Goal: Task Accomplishment & Management: Manage account settings

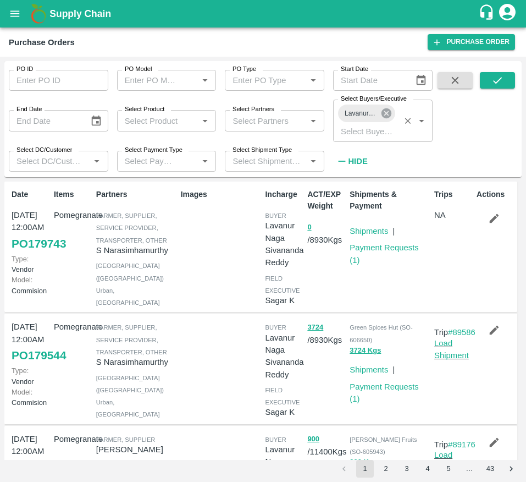
click at [385, 109] on icon at bounding box center [387, 113] width 10 height 10
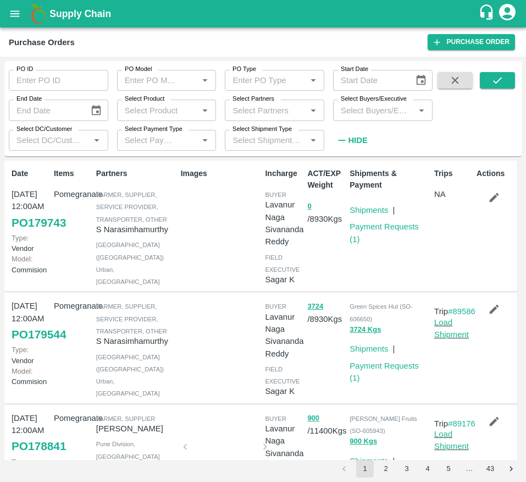
click at [385, 109] on input "Select Buyers/Executive" at bounding box center [374, 110] width 75 height 14
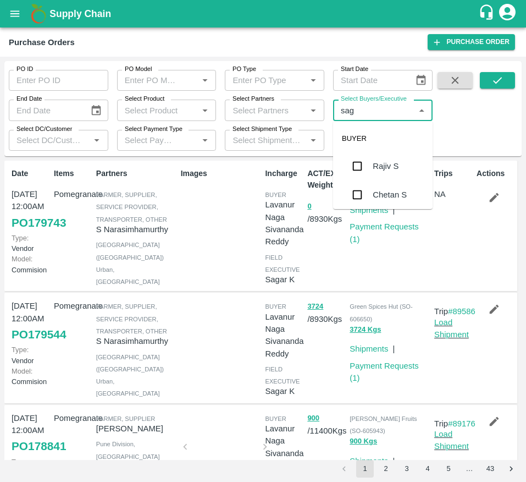
type input "saga"
click at [377, 177] on div "Sagar K" at bounding box center [383, 166] width 100 height 29
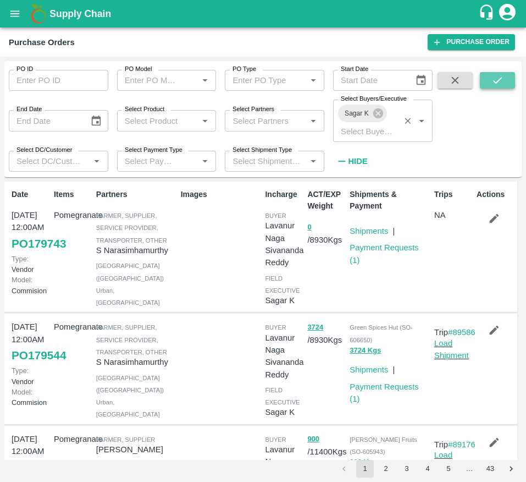
click at [491, 85] on button "submit" at bounding box center [497, 80] width 35 height 17
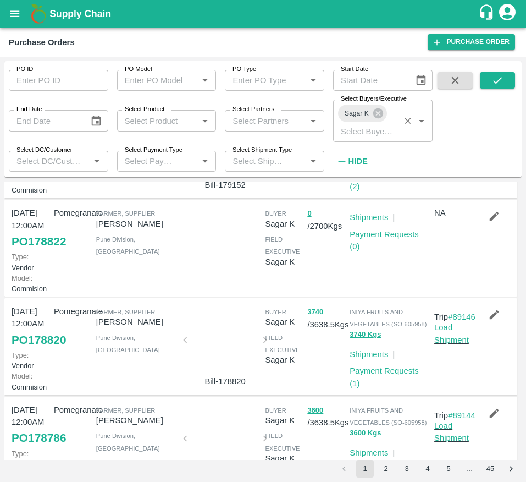
scroll to position [409, 0]
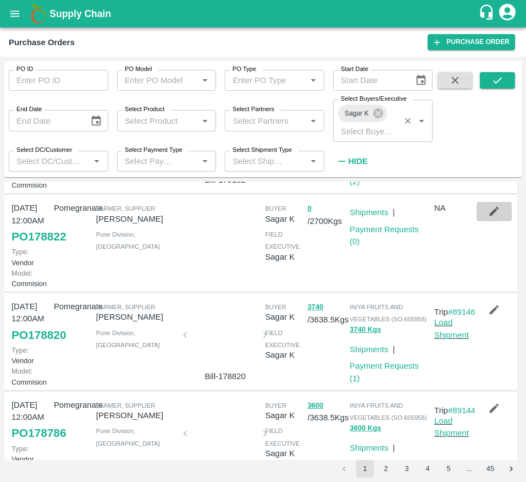
click at [490, 217] on icon "button" at bounding box center [494, 211] width 12 height 12
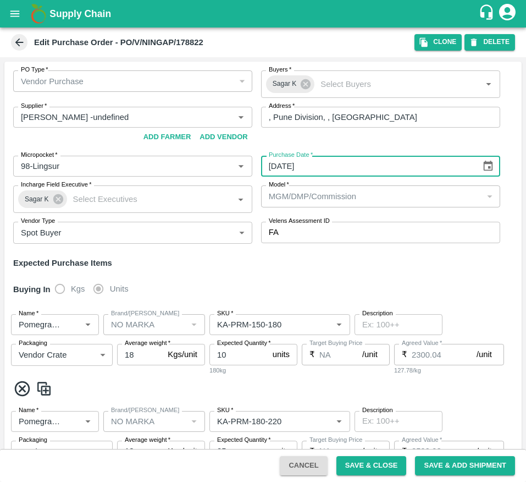
click at [295, 164] on input "29/09/2025" at bounding box center [367, 166] width 212 height 21
click at [357, 164] on input "29/09/2025" at bounding box center [367, 166] width 212 height 21
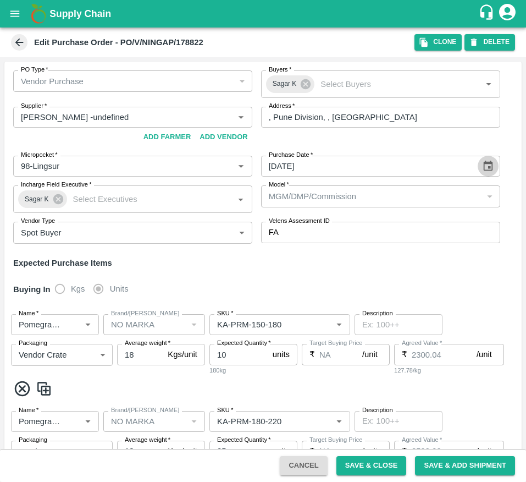
click at [484, 162] on icon "Choose date, selected date is Sep 29, 2025" at bounding box center [488, 166] width 9 height 10
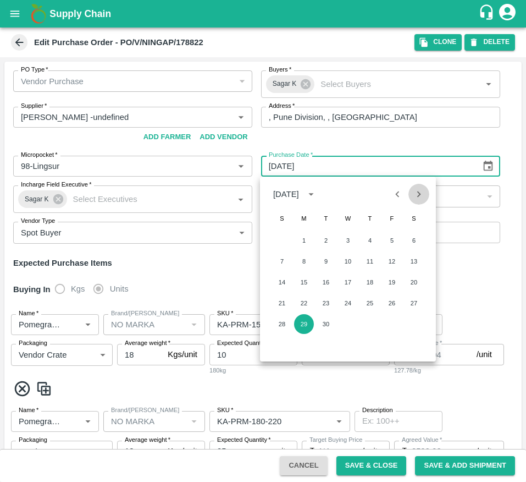
click at [418, 189] on icon "Next month" at bounding box center [419, 194] width 12 height 12
click at [351, 236] on button "1" at bounding box center [348, 240] width 20 height 20
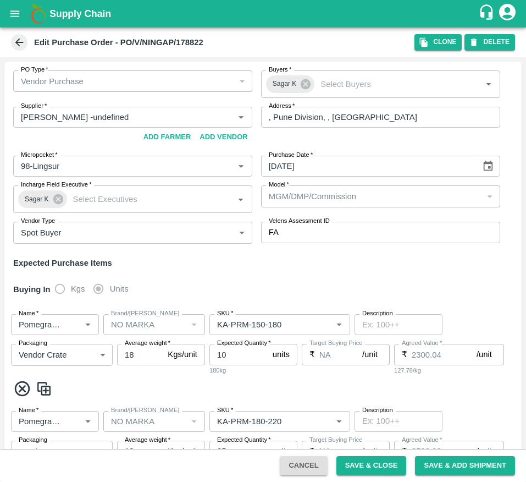
type input "01/10/2025"
click at [386, 265] on div "Expected Purchase Items" at bounding box center [263, 263] width 500 height 12
click at [374, 464] on button "Save & Close" at bounding box center [372, 465] width 70 height 19
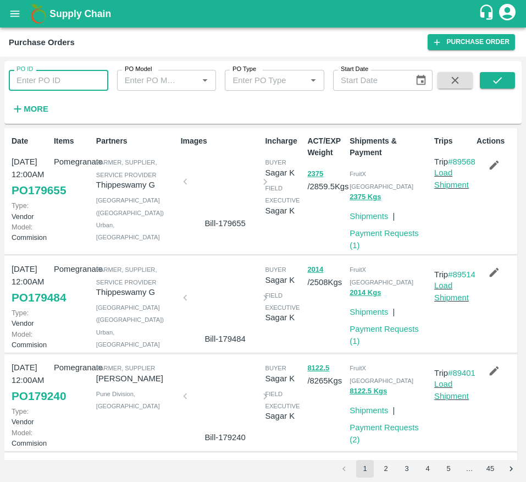
click at [47, 71] on input "PO ID" at bounding box center [59, 80] width 100 height 21
type input "178822"
click at [487, 80] on button "submit" at bounding box center [497, 80] width 35 height 17
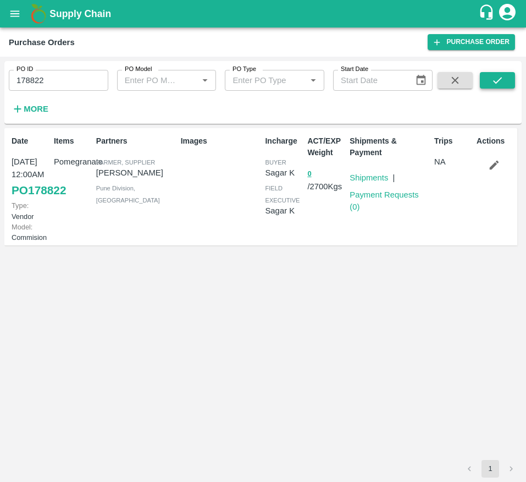
click at [503, 81] on icon "submit" at bounding box center [498, 80] width 12 height 12
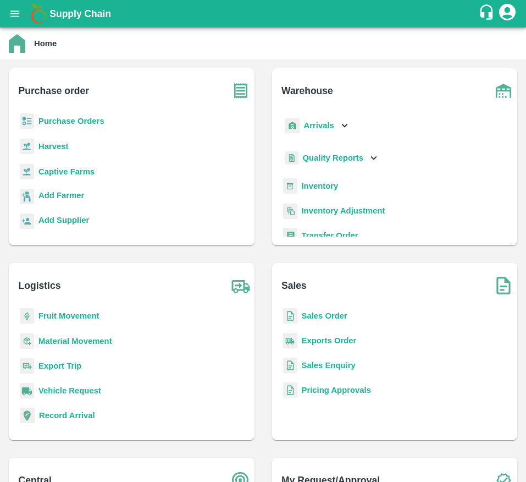
click at [334, 313] on b "Sales Order" at bounding box center [325, 315] width 46 height 9
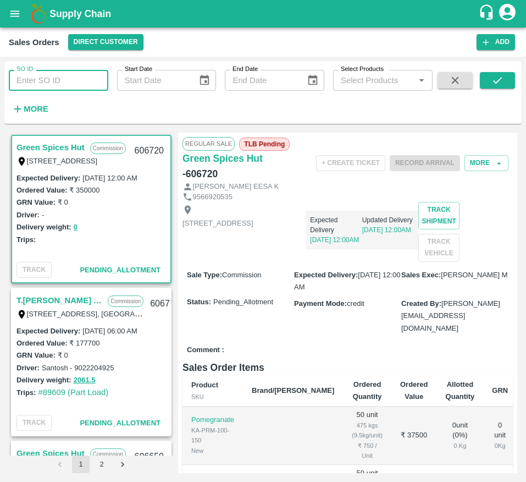
click at [74, 80] on input "SO ID" at bounding box center [59, 80] width 100 height 21
click at [488, 86] on button "submit" at bounding box center [497, 80] width 35 height 17
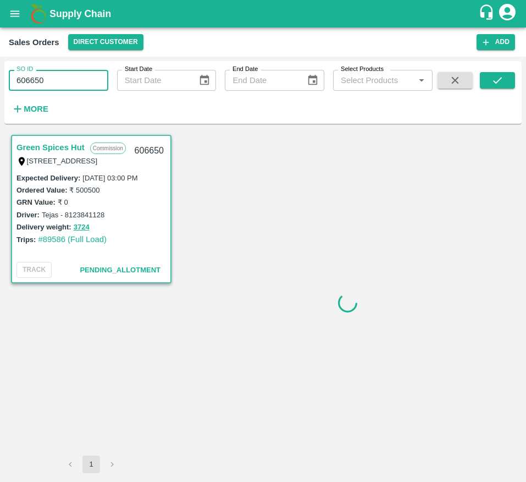
click at [51, 81] on input "606650" at bounding box center [59, 80] width 100 height 21
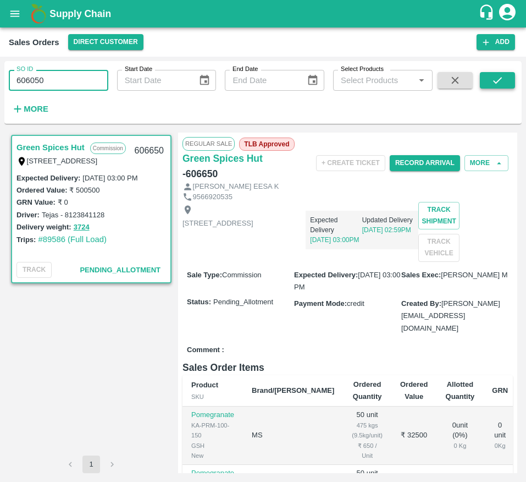
type input "606050"
click at [506, 75] on button "submit" at bounding box center [497, 80] width 35 height 17
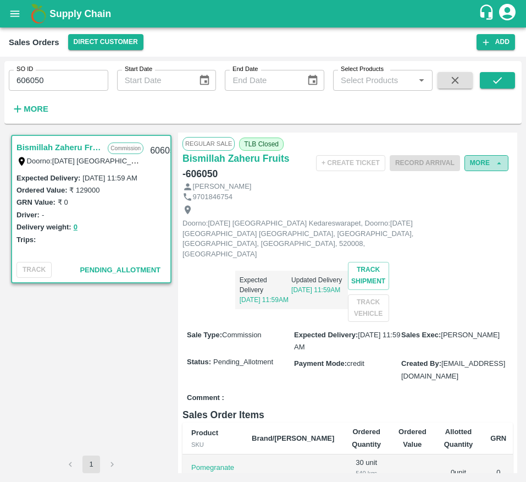
click at [470, 166] on button "More" at bounding box center [487, 163] width 44 height 16
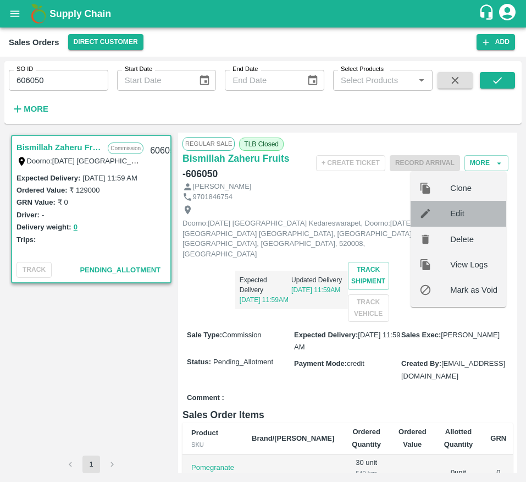
click at [463, 215] on span "Edit" at bounding box center [474, 213] width 47 height 12
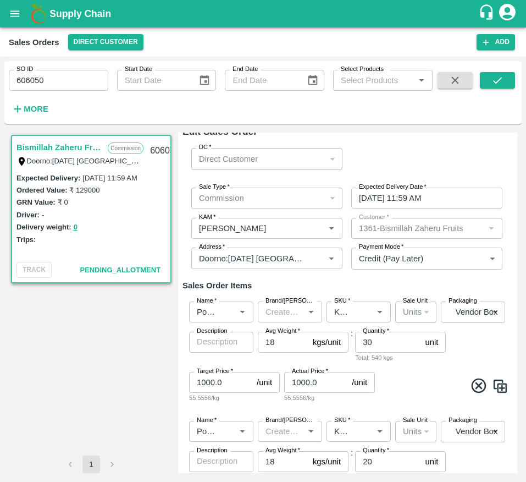
scroll to position [12, 0]
click at [366, 201] on input "08/10/2025 11:59 AM" at bounding box center [424, 197] width 144 height 21
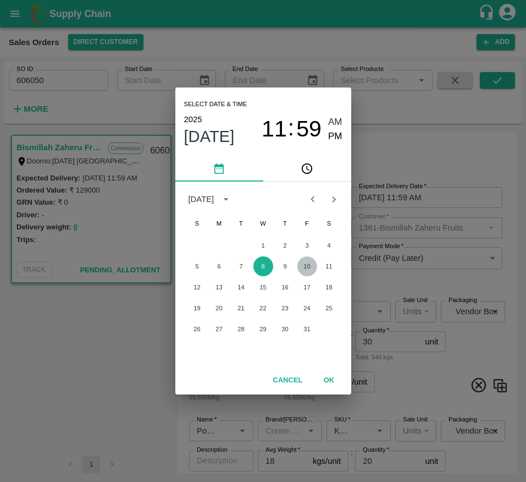
click at [300, 260] on button "10" at bounding box center [308, 266] width 20 height 20
type input "10/10/2025 11:59 AM"
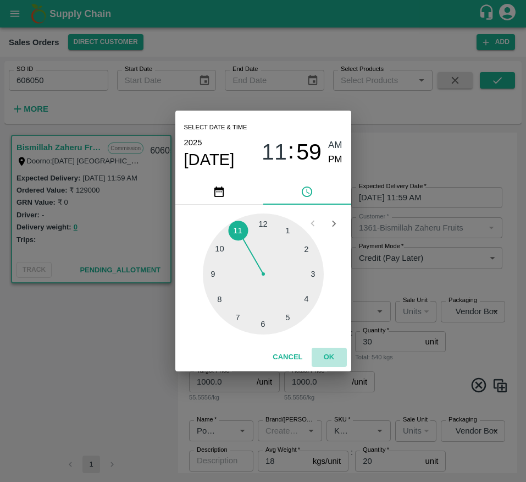
click at [323, 366] on button "OK" at bounding box center [329, 357] width 35 height 19
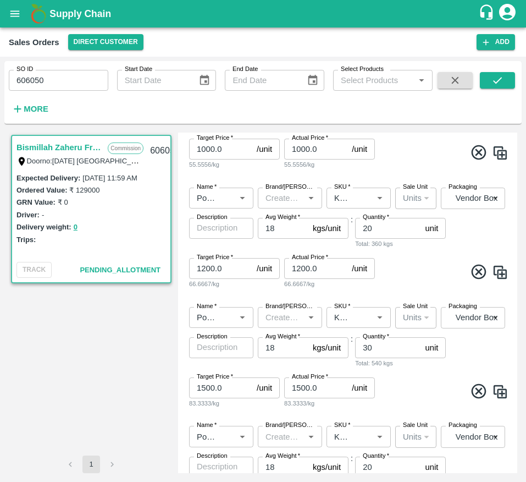
scroll to position [334, 0]
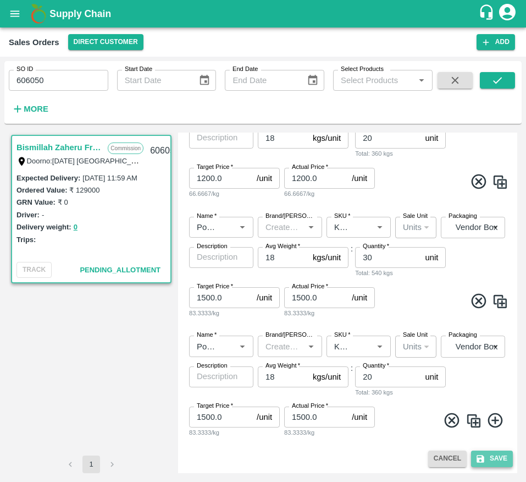
click at [476, 453] on icon "submit" at bounding box center [481, 459] width 10 height 10
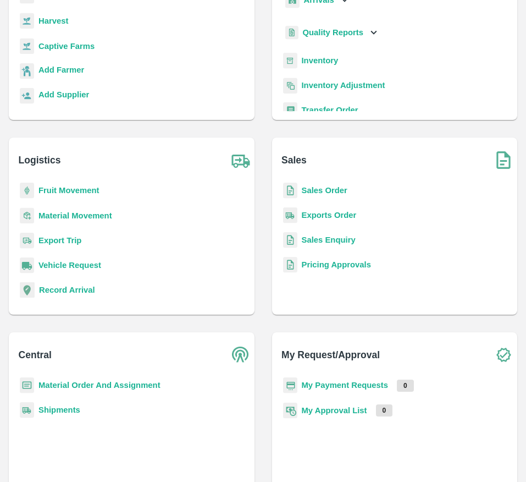
scroll to position [127, 0]
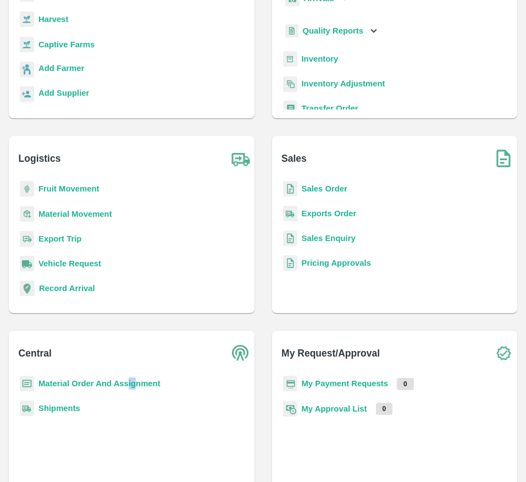
drag, startPoint x: 129, startPoint y: 389, endPoint x: 136, endPoint y: 388, distance: 7.2
click at [136, 388] on p "Material Order And Assignment" at bounding box center [100, 383] width 122 height 12
click at [136, 383] on b "Material Order And Assignment" at bounding box center [100, 383] width 122 height 9
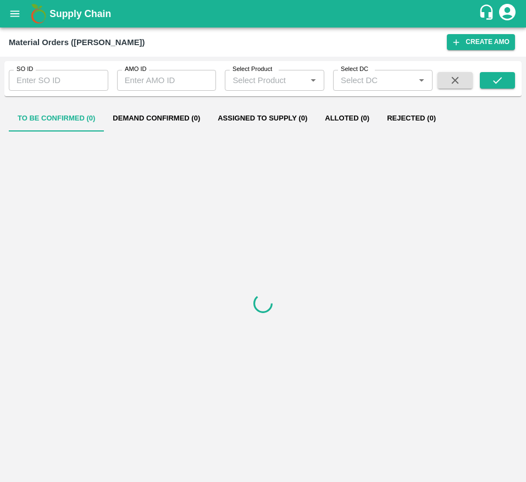
click at [66, 74] on input "SO ID" at bounding box center [59, 80] width 100 height 21
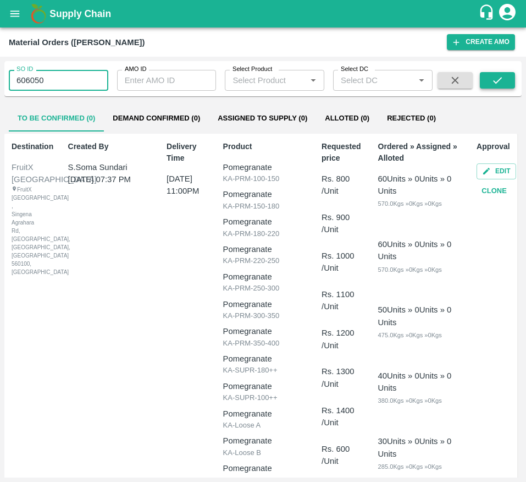
type input "606050"
click at [487, 80] on button "submit" at bounding box center [497, 80] width 35 height 17
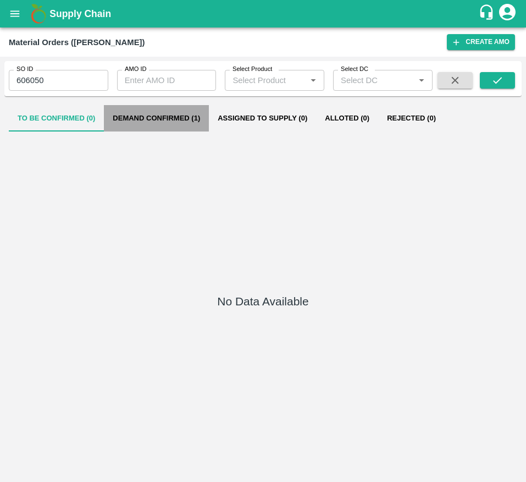
click at [154, 131] on button "Demand Confirmed (1)" at bounding box center [156, 118] width 105 height 26
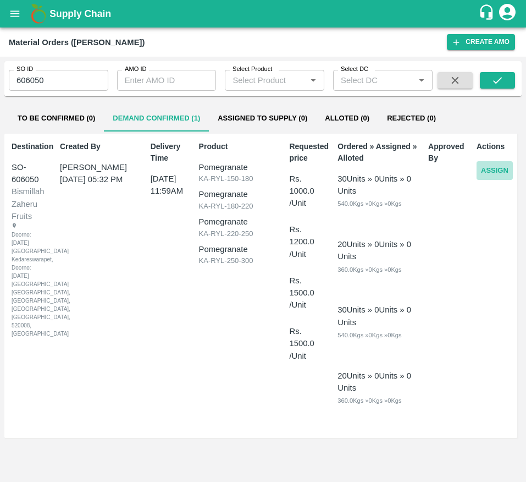
click at [480, 173] on button "Assign" at bounding box center [495, 170] width 36 height 19
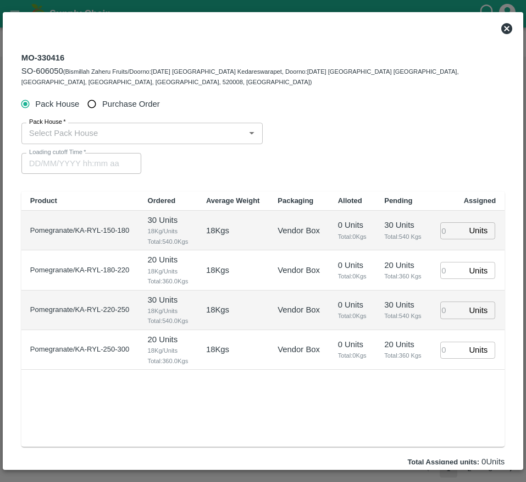
click at [114, 102] on span "Purchase Order" at bounding box center [131, 104] width 58 height 12
click at [102, 102] on input "Purchase Order" at bounding box center [92, 104] width 20 height 20
radio input "true"
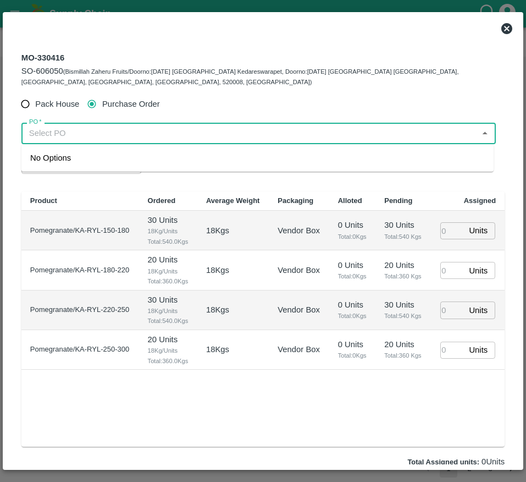
click at [97, 132] on input "PO   *" at bounding box center [250, 133] width 450 height 14
click at [111, 155] on div "PO-178822(Ningappa Kallappa Madabhavi -8805072781)" at bounding box center [112, 158] width 165 height 12
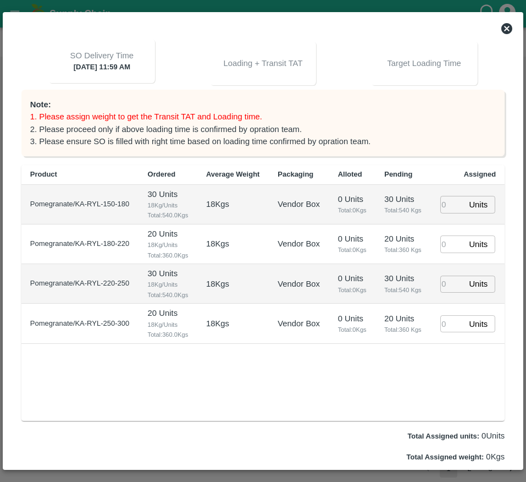
scroll to position [190, 0]
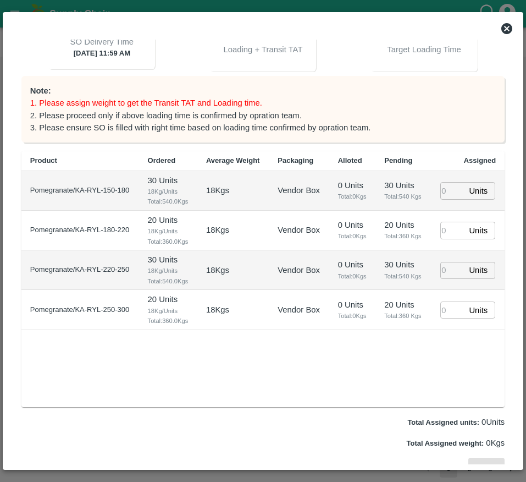
type input "PO-178822(Ningappa Kallappa Madabhavi -8805072781)"
click at [446, 199] on input "number" at bounding box center [453, 190] width 24 height 17
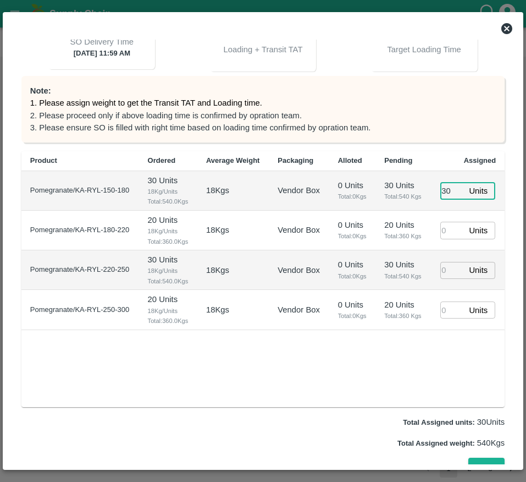
type input "30"
type input "[DATE] 09:35 AM"
click at [447, 239] on input "number" at bounding box center [453, 230] width 24 height 17
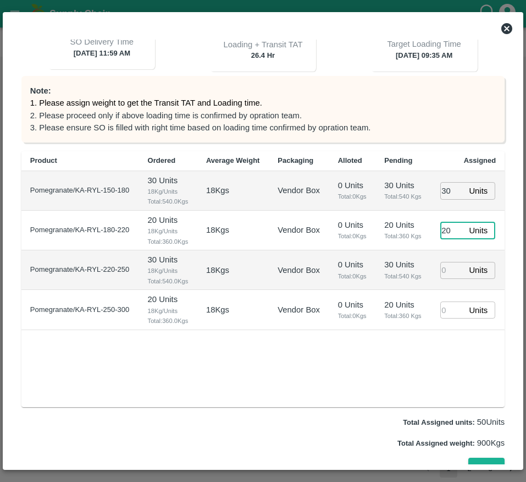
type input "20"
click at [445, 279] on input "number" at bounding box center [453, 270] width 24 height 17
type input "30"
click at [451, 319] on input "number" at bounding box center [453, 309] width 24 height 17
type input "20"
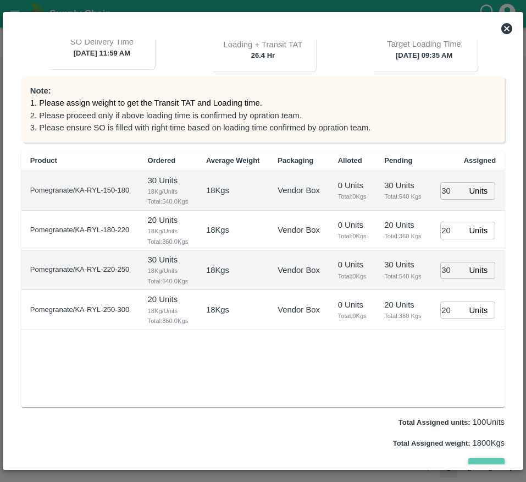
click at [479, 453] on button "Save" at bounding box center [487, 467] width 36 height 19
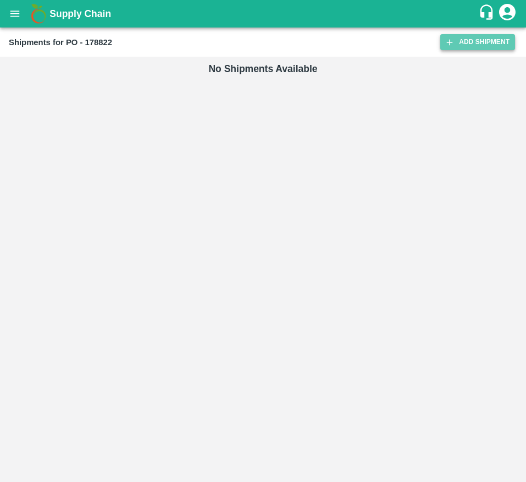
click at [481, 46] on link "Add Shipment" at bounding box center [478, 42] width 75 height 16
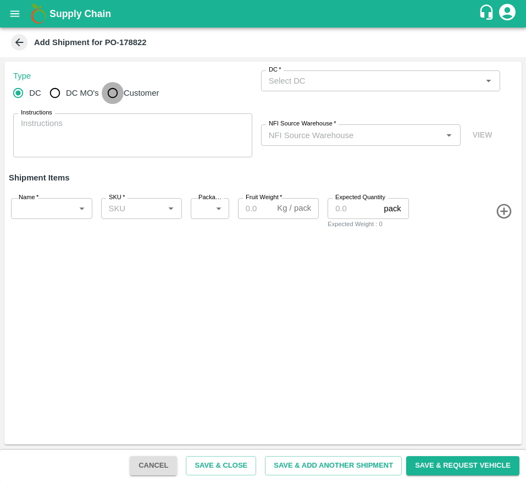
click at [110, 95] on input "Customer" at bounding box center [113, 93] width 22 height 22
radio input "true"
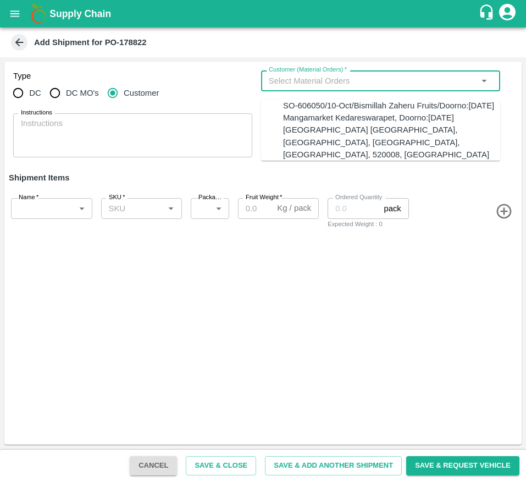
click at [311, 79] on input "Customer (Material Orders)   *" at bounding box center [372, 81] width 215 height 14
click at [315, 112] on div "SO-606050/10-Oct/Bismillah Zaheru Fruits/Doorno:[DATE] Mangamarket Kedareswarap…" at bounding box center [391, 130] width 217 height 61
type input "SO-606050/10-Oct/Bismillah Zaheru Fruits/Doorno:[DATE] Mangamarket Kedareswarap…"
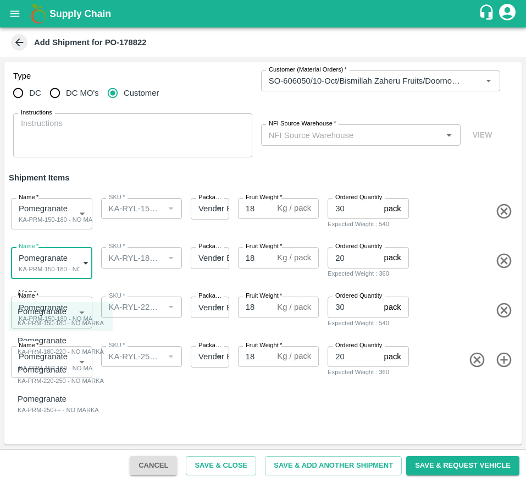
click at [65, 249] on body "Supply Chain Add Shipment for PO-178822 Type DC DC MO's Customer Customer (Mate…" at bounding box center [263, 241] width 526 height 482
click at [52, 342] on p "Pomegranate" at bounding box center [58, 340] width 81 height 12
type input "2083829"
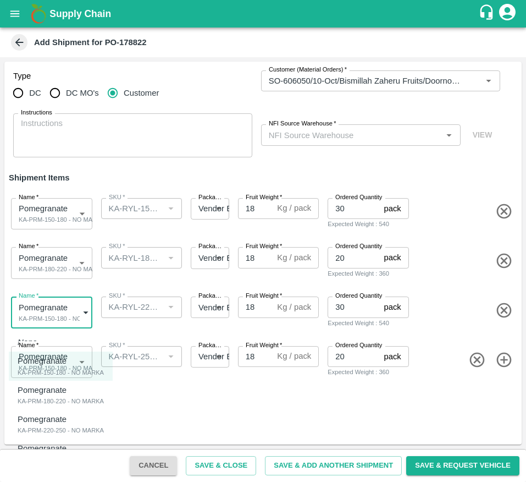
click at [53, 326] on body "Supply Chain Add Shipment for PO-178822 Type DC DC MO's Customer Customer (Mate…" at bounding box center [263, 241] width 526 height 482
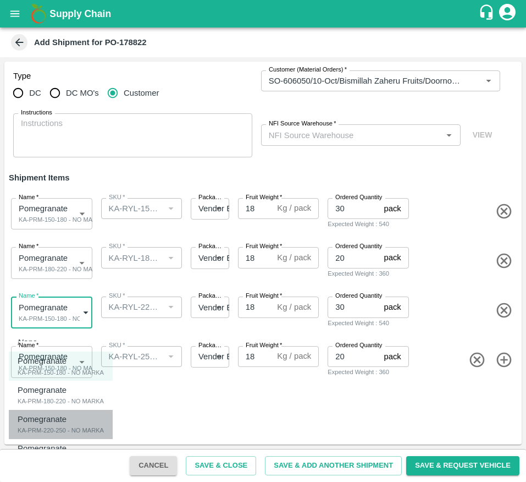
click at [60, 425] on div "KA-PRM-220-250 - NO MARKA" at bounding box center [61, 430] width 86 height 10
type input "2083830"
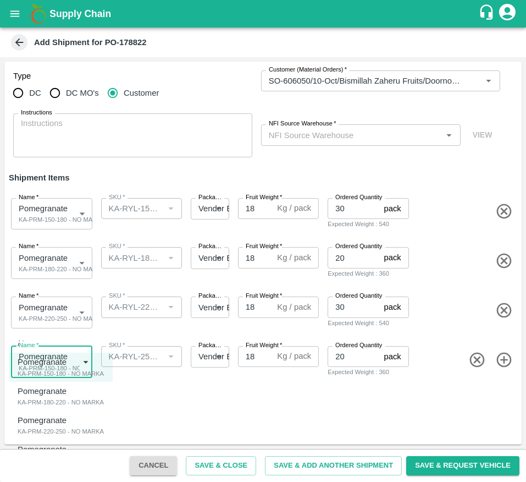
click at [63, 371] on body "Supply Chain Add Shipment for PO-178822 Type DC DC MO's Customer Customer (Mate…" at bounding box center [263, 241] width 526 height 482
click at [62, 462] on div "KA-PRM-250++ - NO MARKA" at bounding box center [58, 460] width 81 height 10
type input "2083831"
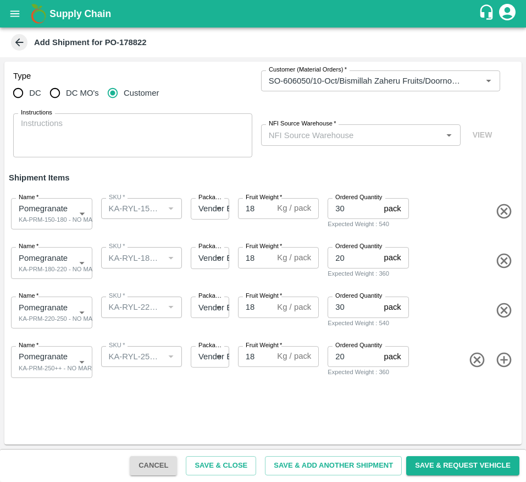
click at [224, 448] on div "Type DC DC MO's Customer Customer (Material Orders)   * Customer (Material Orde…" at bounding box center [263, 253] width 526 height 392
click at [343, 210] on input "30" at bounding box center [354, 208] width 52 height 21
click at [462, 464] on button "Save & Request Vehicle" at bounding box center [463, 465] width 113 height 19
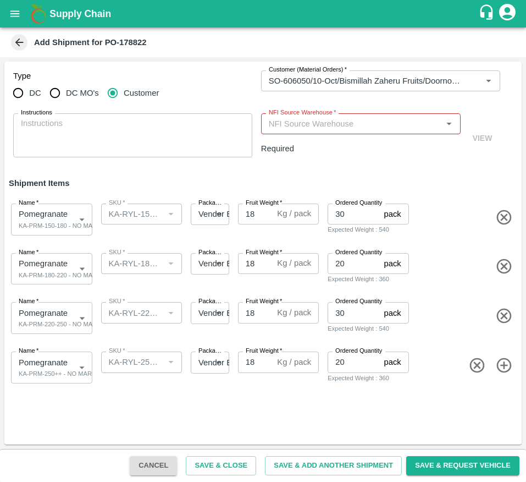
drag, startPoint x: 449, startPoint y: 463, endPoint x: 305, endPoint y: 128, distance: 365.0
click at [305, 128] on main "Add Shipment for PO-178822 Type DC DC MO's Customer Customer (Material Orders) …" at bounding box center [263, 255] width 526 height 454
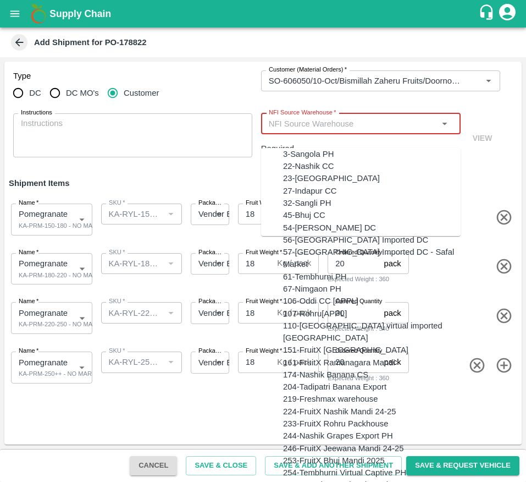
click at [305, 128] on input "NFI Source Warehouse   *" at bounding box center [352, 124] width 175 height 14
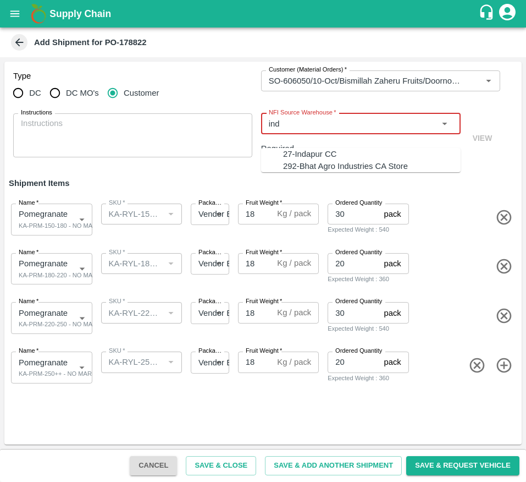
click at [327, 156] on div "27-Indapur CC" at bounding box center [372, 154] width 178 height 12
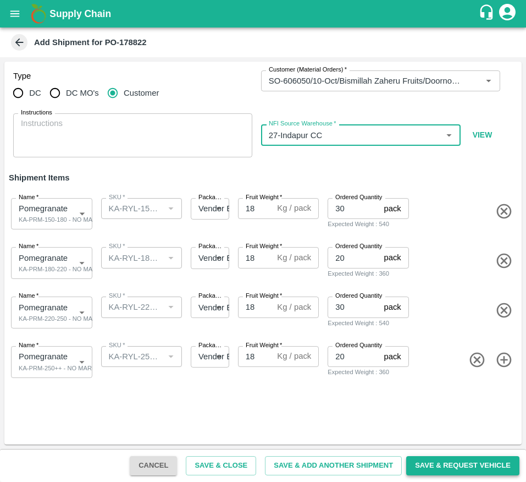
type input "27-Indapur CC"
click at [451, 467] on button "Save & Request Vehicle" at bounding box center [463, 465] width 113 height 19
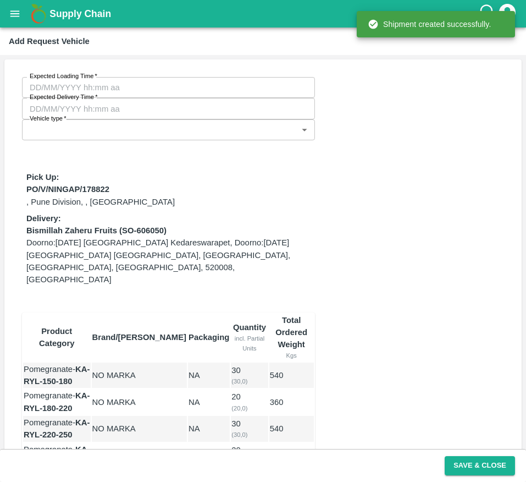
type input "09/10/2025 09:35 AM"
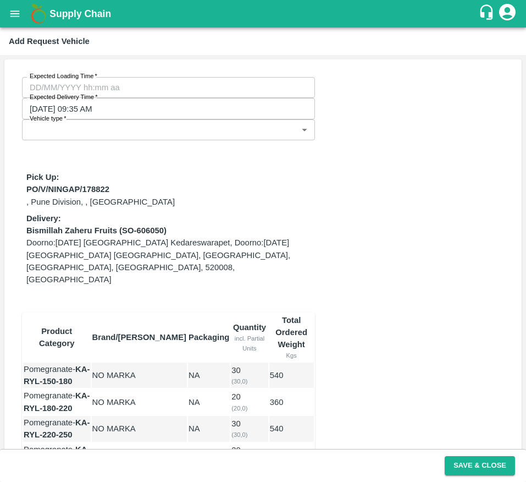
type input "DD/MM/YYYY hh:mm aa"
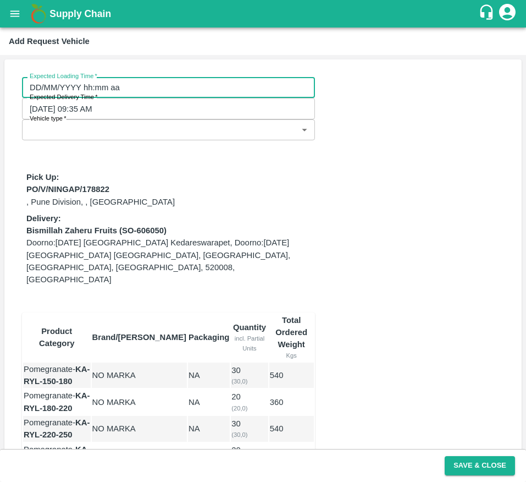
click at [75, 86] on input "DD/MM/YYYY hh:mm aa" at bounding box center [165, 87] width 286 height 21
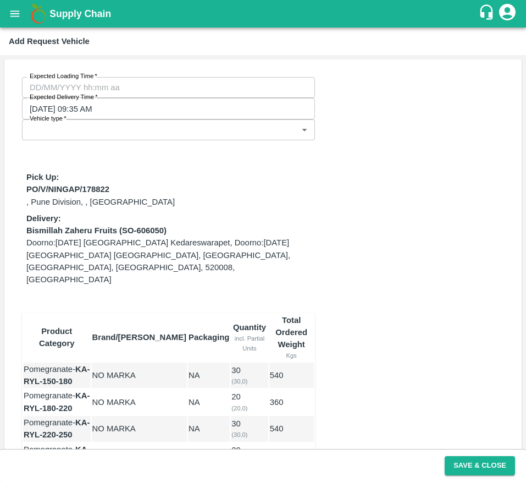
drag, startPoint x: 260, startPoint y: 246, endPoint x: 290, endPoint y: 249, distance: 29.8
type input "02/10/2025 12:00 AM"
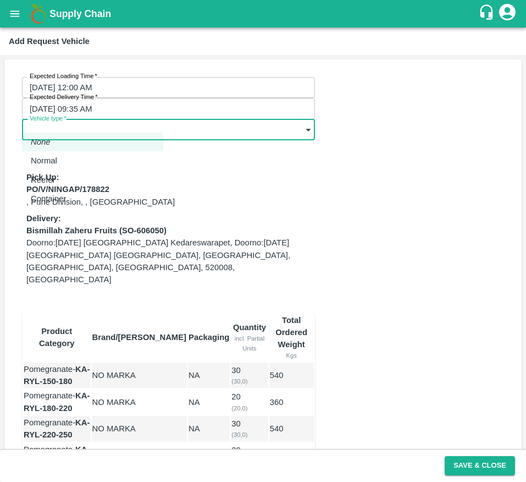
click at [117, 108] on body "Supply Chain Add Request Vehicle Expected Loading Time   * 02/10/2025 12:00 AM …" at bounding box center [263, 241] width 526 height 482
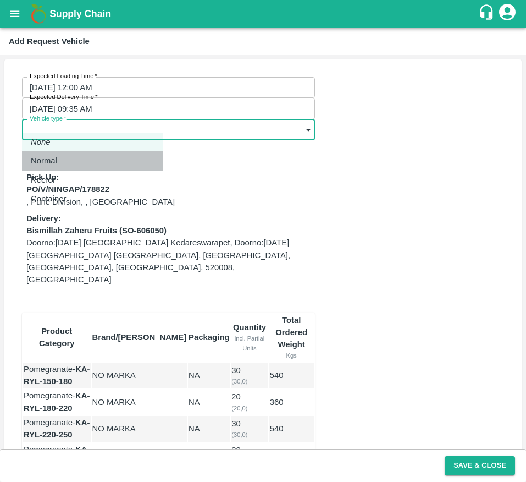
click at [63, 166] on div "Normal" at bounding box center [47, 161] width 32 height 12
type input "1"
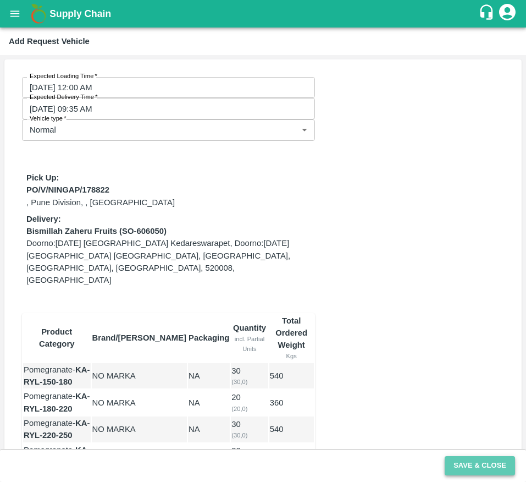
click at [472, 467] on button "Save & Close" at bounding box center [480, 465] width 70 height 19
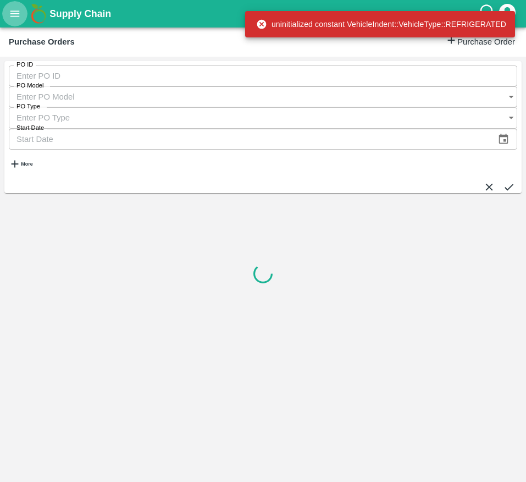
click at [14, 23] on button "open drawer" at bounding box center [14, 13] width 25 height 25
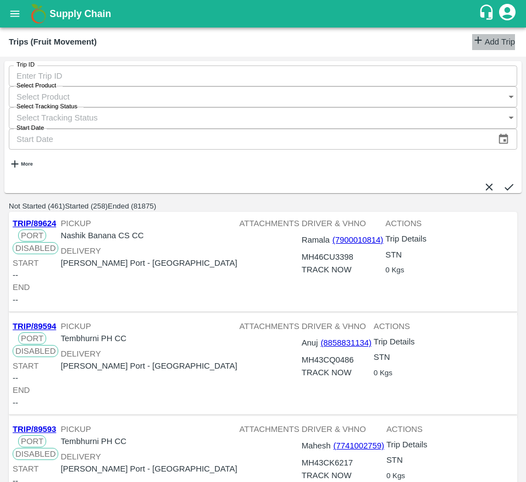
click at [496, 43] on link "Add Trip" at bounding box center [494, 42] width 43 height 16
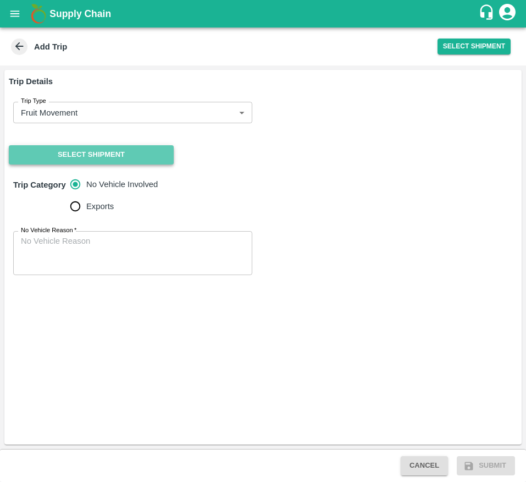
click at [103, 151] on button "Select Shipment" at bounding box center [91, 154] width 165 height 19
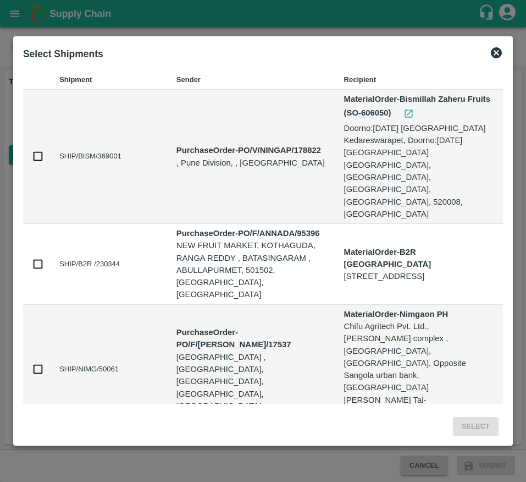
click at [85, 145] on td "SHIP/BISM/369001" at bounding box center [109, 157] width 117 height 134
click at [39, 156] on input "checkbox" at bounding box center [38, 156] width 12 height 12
checkbox input "true"
click at [471, 417] on button "Select" at bounding box center [476, 426] width 46 height 19
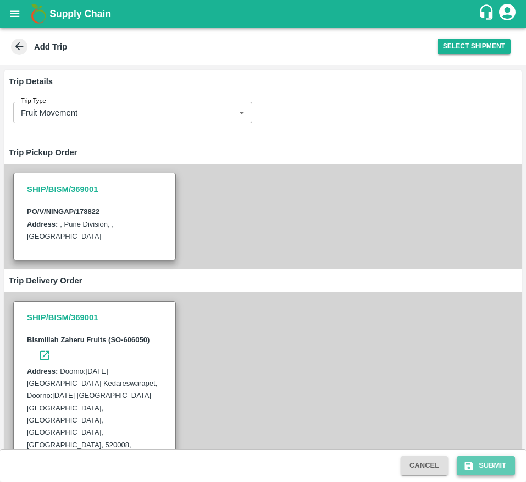
click at [476, 457] on button "Submit" at bounding box center [486, 465] width 58 height 19
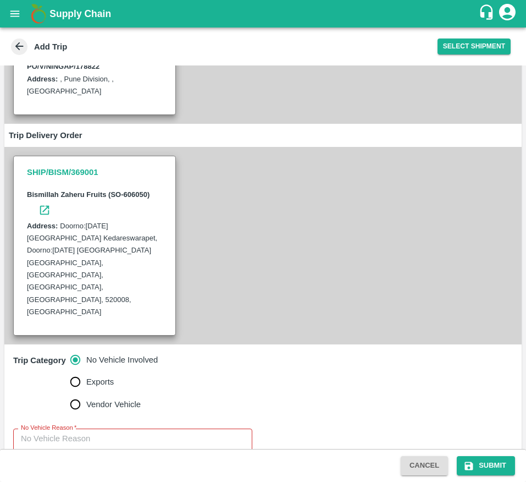
click at [118, 433] on textarea "No Vehicle Reason   *" at bounding box center [133, 450] width 224 height 35
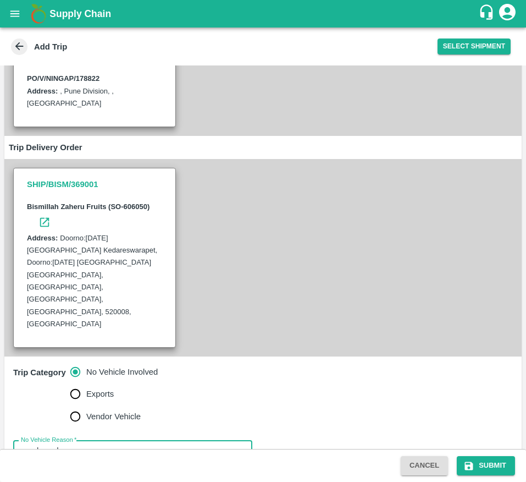
scroll to position [133, 0]
type textarea "vendor vehicle"
click at [493, 459] on button "Submit" at bounding box center [486, 465] width 58 height 19
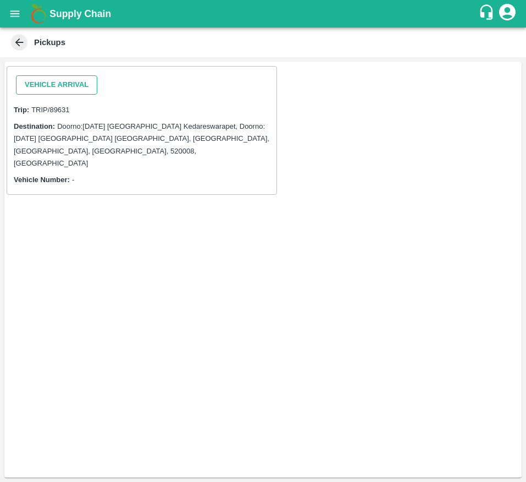
click at [50, 81] on button "Vehicle Arrival" at bounding box center [56, 84] width 81 height 19
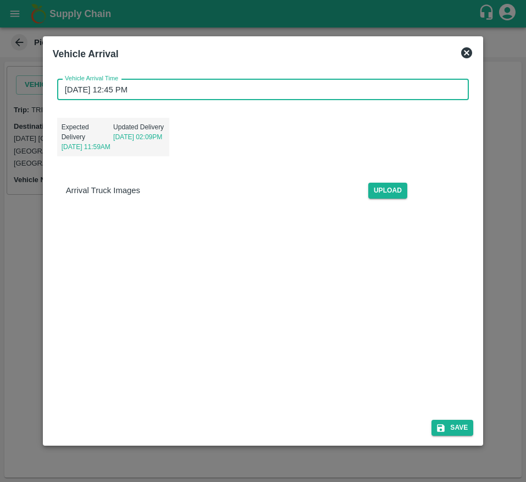
click at [209, 85] on input "[DATE] 12:45 PM" at bounding box center [259, 89] width 405 height 21
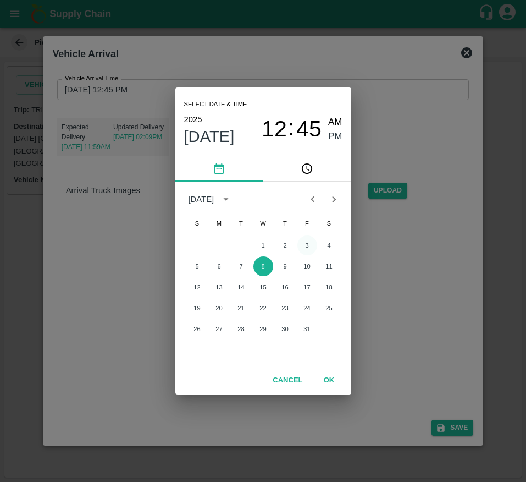
click at [307, 253] on button "3" at bounding box center [308, 245] width 20 height 20
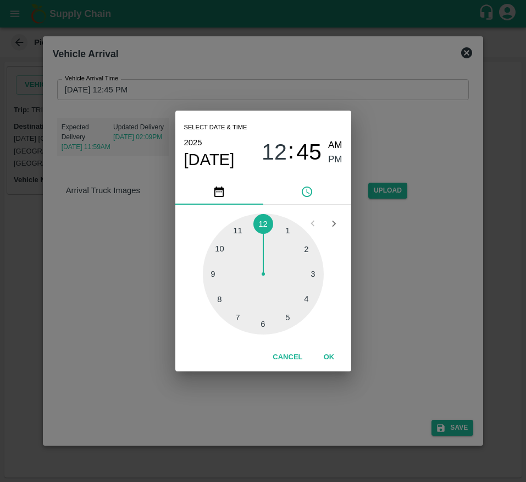
type input "[DATE] 12:45 PM"
click at [322, 350] on button "OK" at bounding box center [329, 357] width 35 height 19
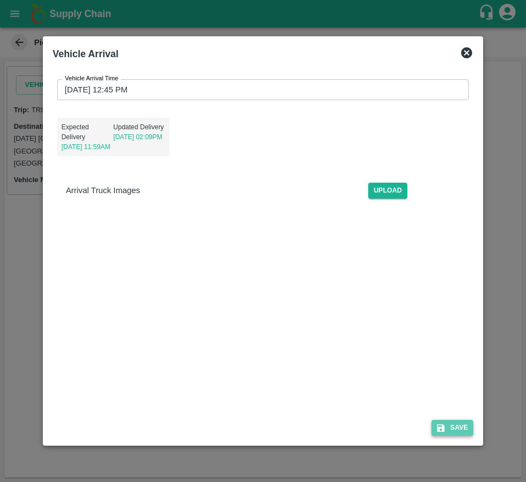
click at [452, 429] on button "Save" at bounding box center [453, 428] width 42 height 16
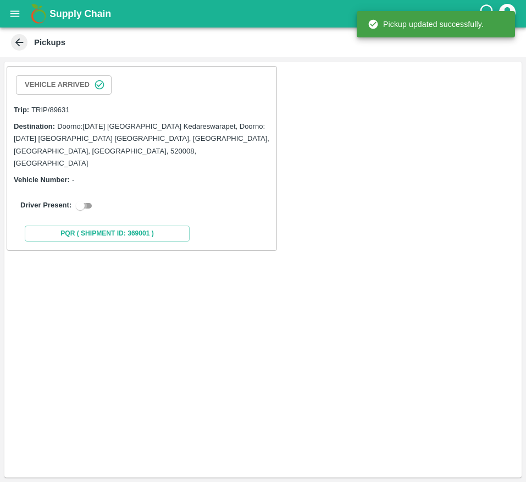
click at [89, 199] on input "checkbox" at bounding box center [81, 205] width 40 height 13
checkbox input "true"
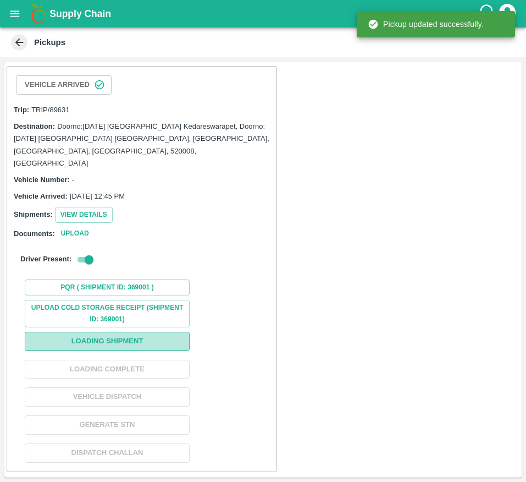
click at [107, 332] on button "Loading Shipment" at bounding box center [107, 341] width 165 height 19
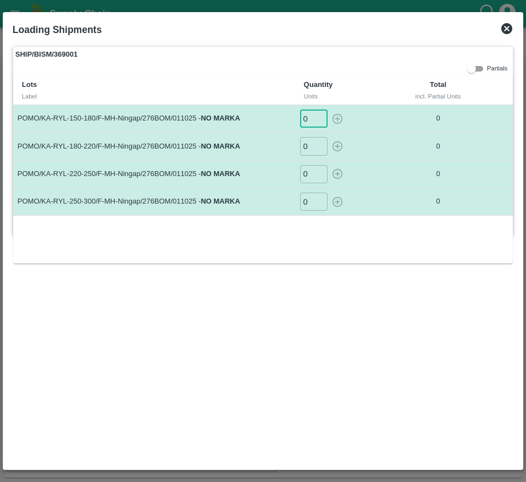
click at [308, 122] on input "0" at bounding box center [314, 118] width 28 height 18
type input "10"
click at [310, 152] on input "0" at bounding box center [314, 146] width 28 height 18
type input "25"
click at [312, 182] on input "0" at bounding box center [314, 174] width 28 height 18
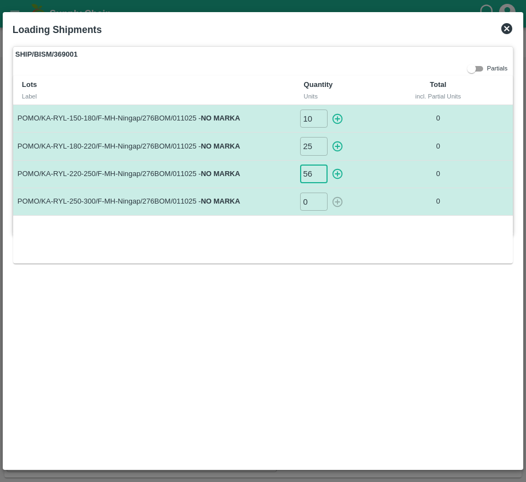
type input "56"
click at [312, 209] on input "0" at bounding box center [314, 202] width 28 height 18
type input "59"
click at [339, 124] on icon "button" at bounding box center [338, 119] width 12 height 12
type input "0"
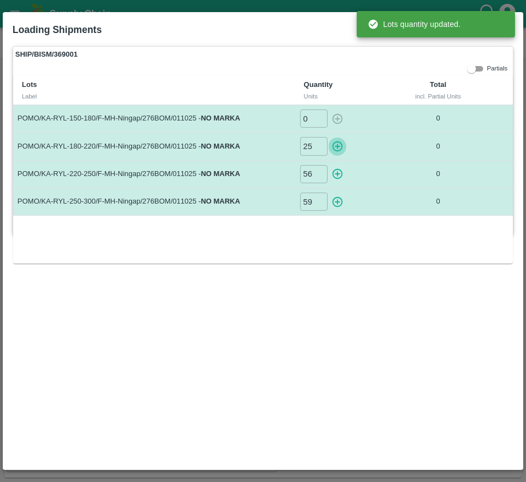
click at [337, 145] on icon "button" at bounding box center [338, 146] width 12 height 12
type input "0"
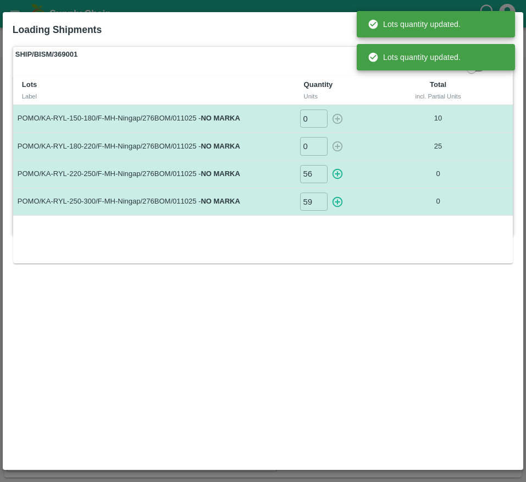
click at [337, 163] on td "56 ​" at bounding box center [345, 174] width 100 height 28
click at [339, 178] on icon "button" at bounding box center [337, 174] width 10 height 10
type input "0"
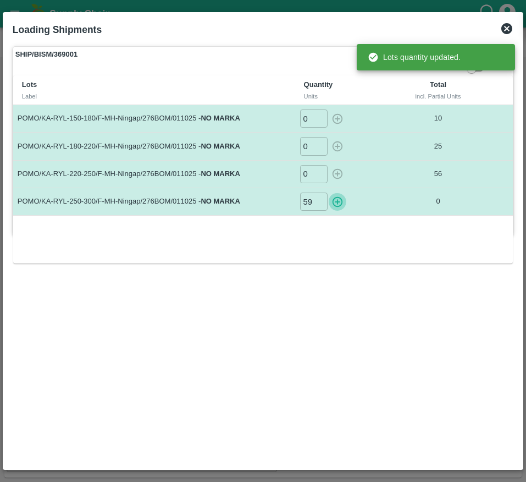
click at [342, 203] on icon "button" at bounding box center [337, 201] width 10 height 10
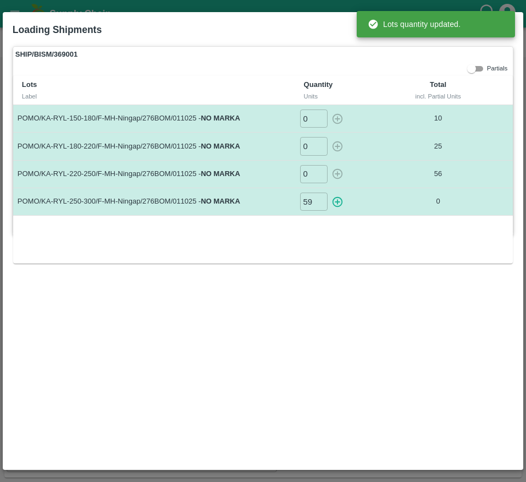
type input "0"
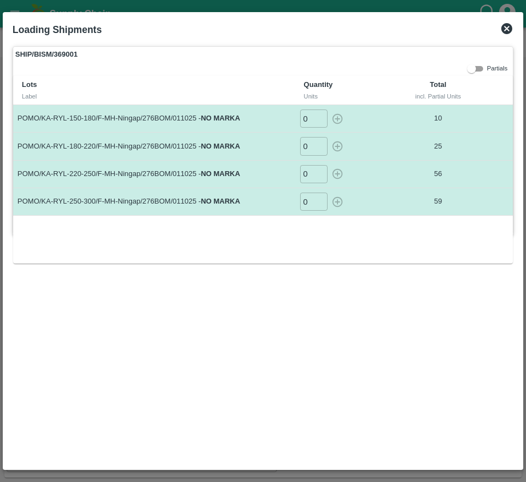
click at [504, 34] on icon at bounding box center [507, 28] width 13 height 13
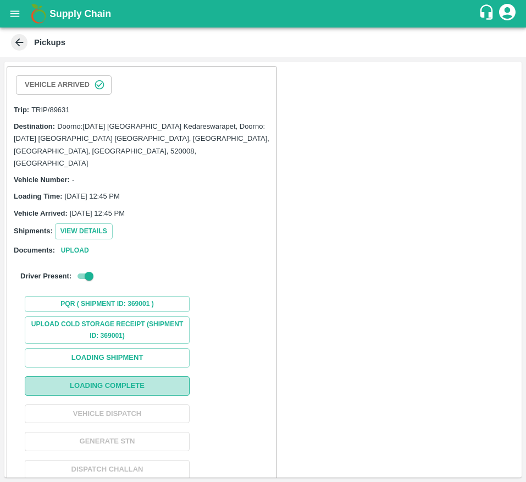
click at [140, 376] on button "Loading Complete" at bounding box center [107, 385] width 165 height 19
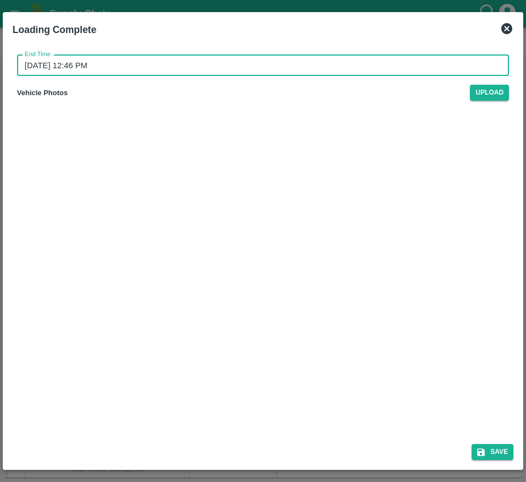
click at [150, 63] on input "[DATE] 12:46 PM" at bounding box center [259, 65] width 485 height 21
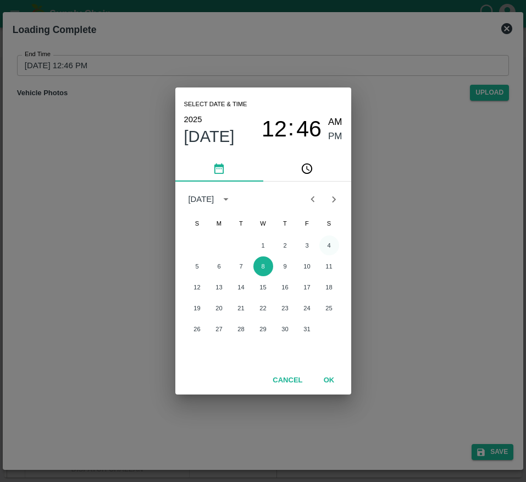
click at [321, 244] on button "4" at bounding box center [330, 245] width 20 height 20
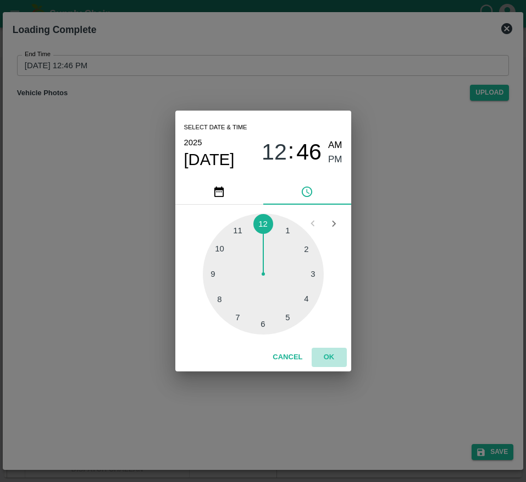
click at [333, 361] on button "OK" at bounding box center [329, 357] width 35 height 19
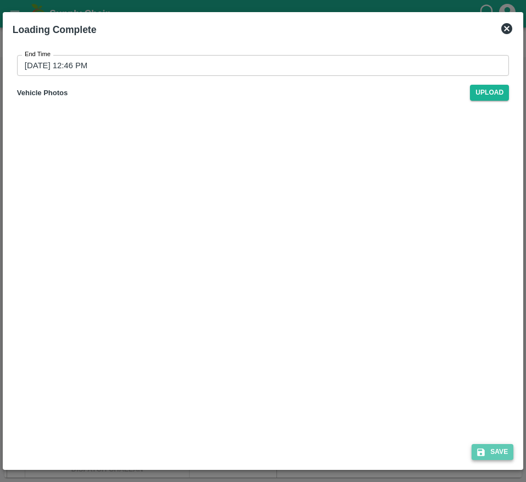
click at [488, 449] on button "Save" at bounding box center [493, 452] width 42 height 16
type input "[DATE] 12:46 PM"
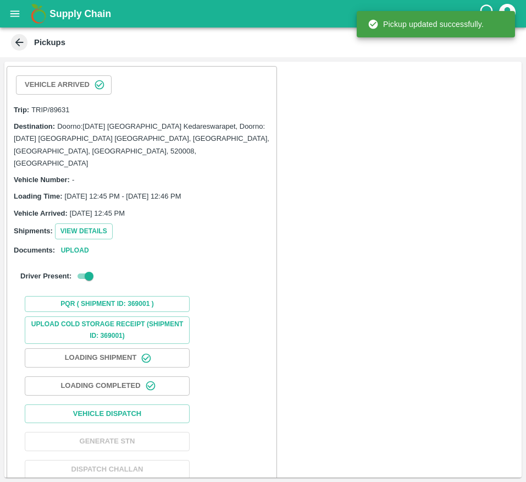
scroll to position [3, 0]
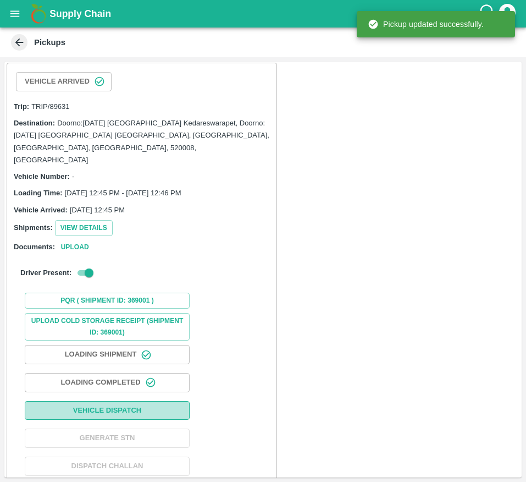
click at [138, 401] on button "Vehicle Dispatch" at bounding box center [107, 410] width 165 height 19
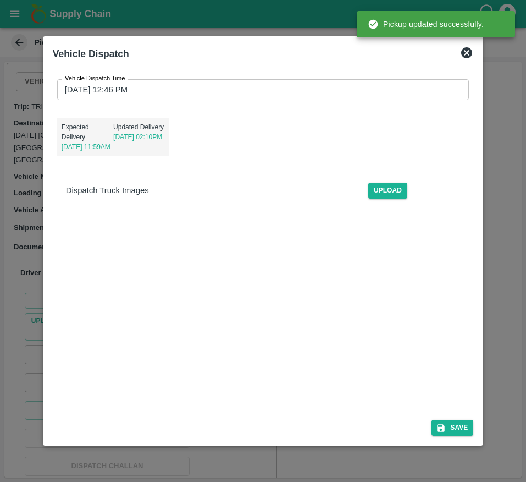
click at [222, 85] on input "[DATE] 12:46 PM" at bounding box center [259, 89] width 405 height 21
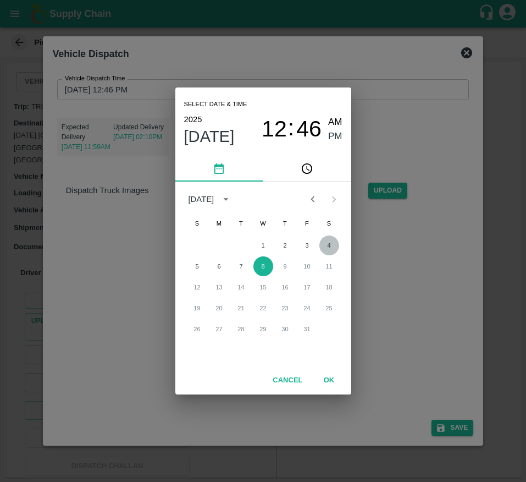
click at [331, 248] on button "4" at bounding box center [330, 245] width 20 height 20
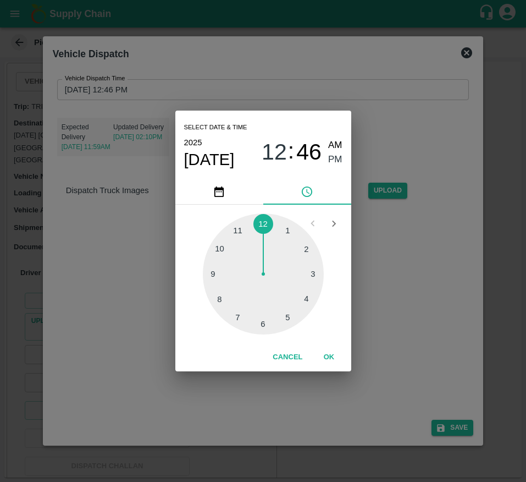
type input "[DATE] 12:46 PM"
drag, startPoint x: 332, startPoint y: 367, endPoint x: 331, endPoint y: 357, distance: 10.0
click at [331, 357] on div "Cancel OK" at bounding box center [263, 357] width 176 height 28
click at [331, 357] on button "OK" at bounding box center [329, 357] width 35 height 19
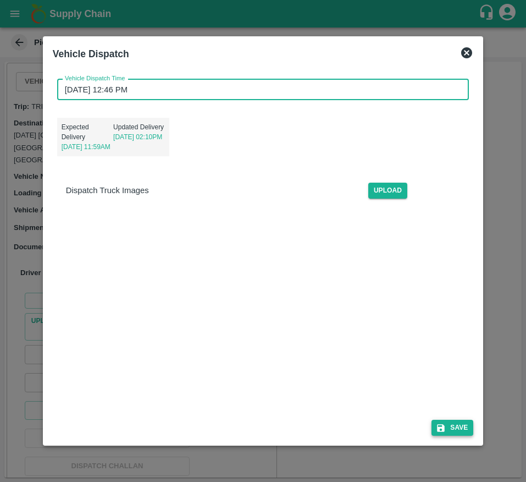
click at [465, 435] on button "Save" at bounding box center [453, 428] width 42 height 16
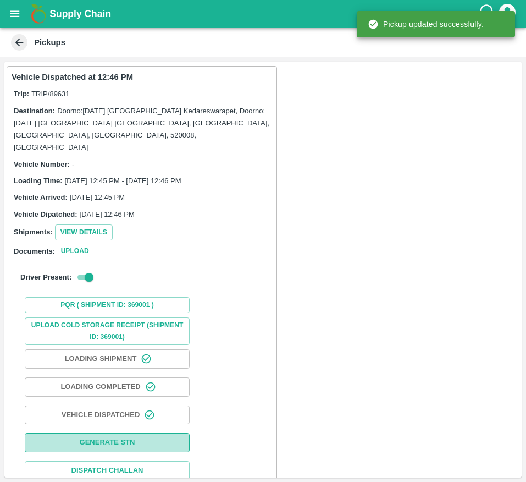
click at [139, 433] on button "Generate STN" at bounding box center [107, 442] width 165 height 19
